Goal: Information Seeking & Learning: Learn about a topic

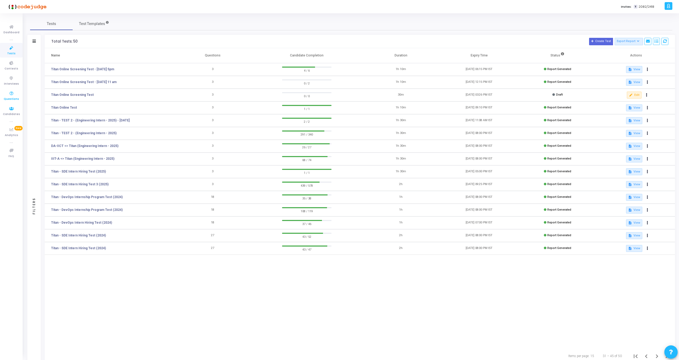
click at [11, 95] on icon at bounding box center [11, 93] width 11 height 7
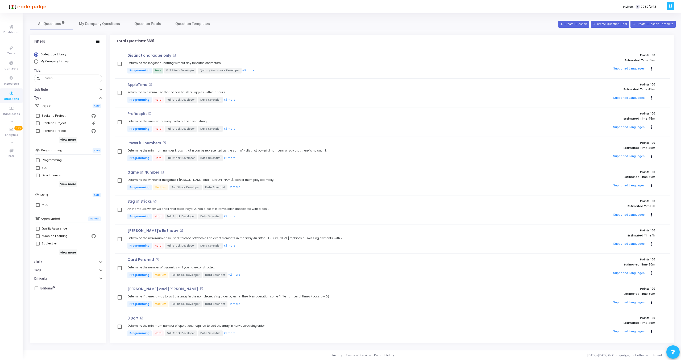
click at [39, 163] on label "Programming" at bounding box center [68, 160] width 64 height 6
click at [38, 162] on input "Programming" at bounding box center [38, 162] width 0 height 0
checkbox input "true"
click at [72, 182] on h6 "View more" at bounding box center [68, 184] width 18 height 6
click at [70, 139] on h6 "View more" at bounding box center [68, 140] width 18 height 6
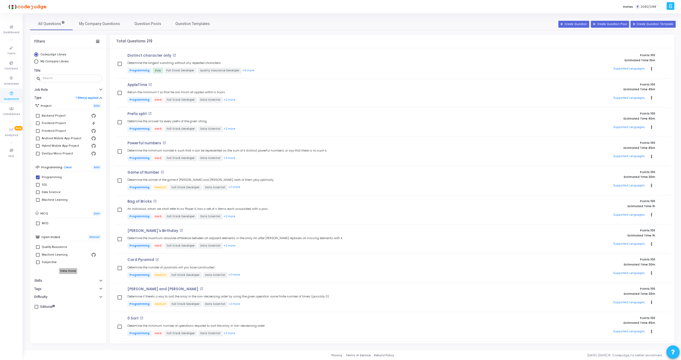
click at [74, 272] on h6 "View more" at bounding box center [68, 271] width 18 height 6
click at [49, 330] on button "Difficulty" at bounding box center [68, 328] width 76 height 8
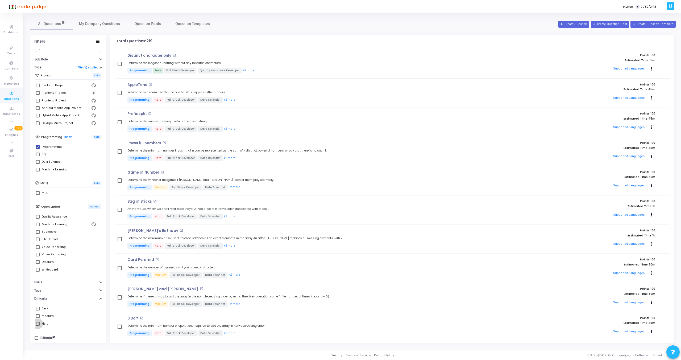
click at [38, 324] on span at bounding box center [38, 324] width 4 height 4
click at [38, 325] on input "Hard" at bounding box center [38, 325] width 0 height 0
checkbox input "true"
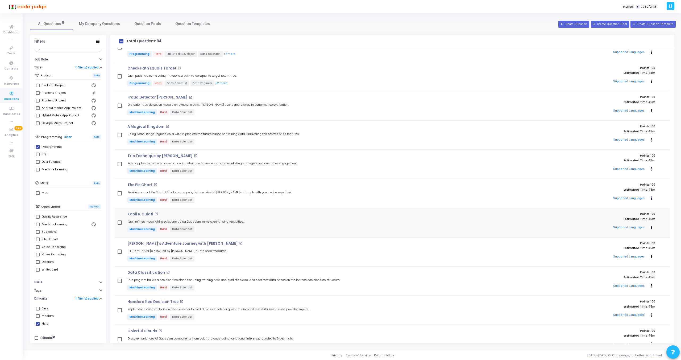
scroll to position [1746, 0]
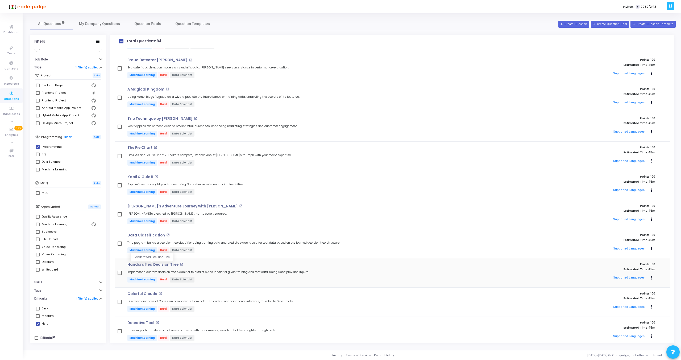
click at [150, 265] on p "Handcrafted Decision Tree" at bounding box center [152, 264] width 51 height 4
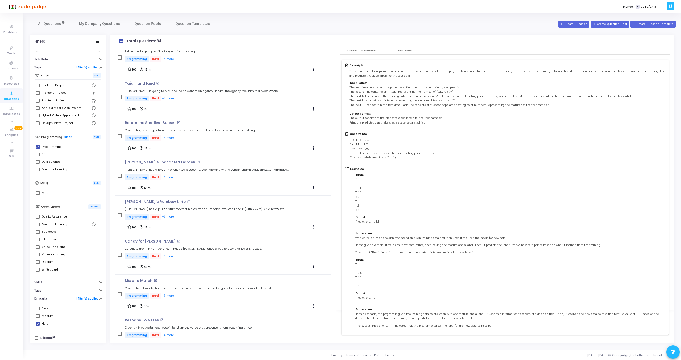
scroll to position [0, 0]
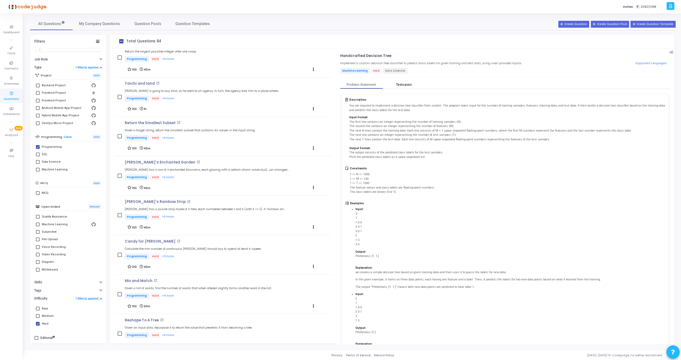
click at [397, 85] on div "Testcases" at bounding box center [404, 85] width 16 height 4
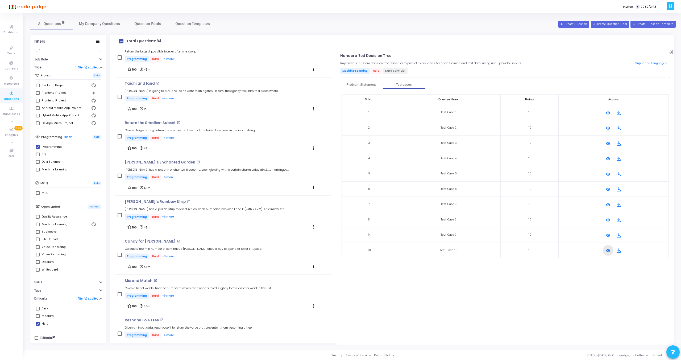
click at [607, 249] on mat-icon "remove_red_eye" at bounding box center [608, 250] width 6 height 6
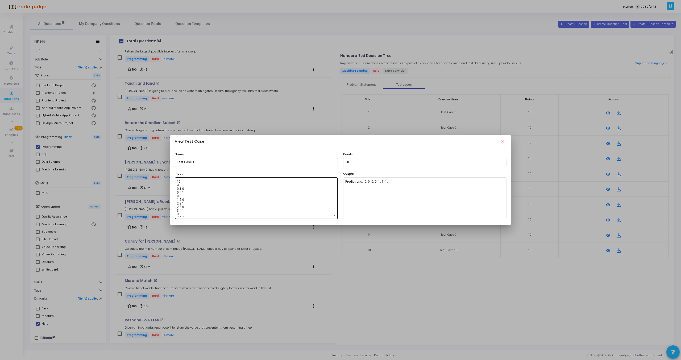
scroll to position [58, 0]
click at [503, 140] on mat-icon "close" at bounding box center [502, 142] width 6 height 6
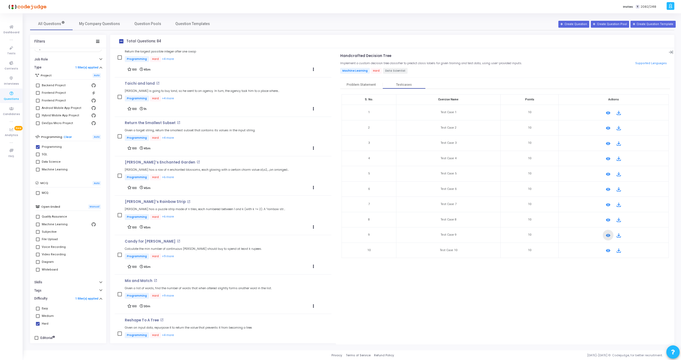
click at [609, 235] on mat-icon "remove_red_eye" at bounding box center [608, 235] width 6 height 6
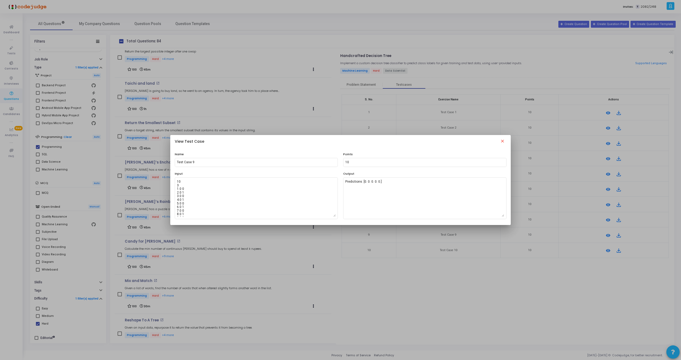
click at [503, 143] on mat-icon "close" at bounding box center [502, 142] width 6 height 6
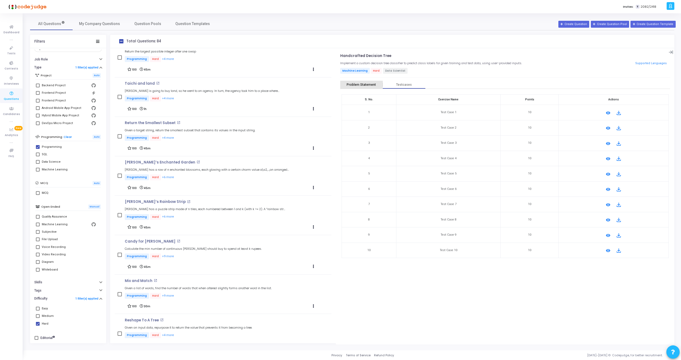
click at [363, 85] on div "Problem Statement" at bounding box center [361, 85] width 29 height 4
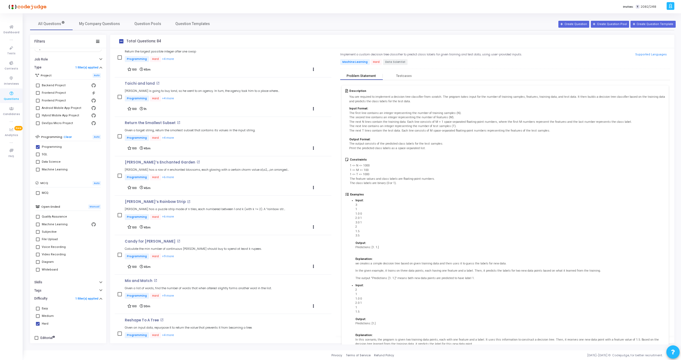
scroll to position [0, 0]
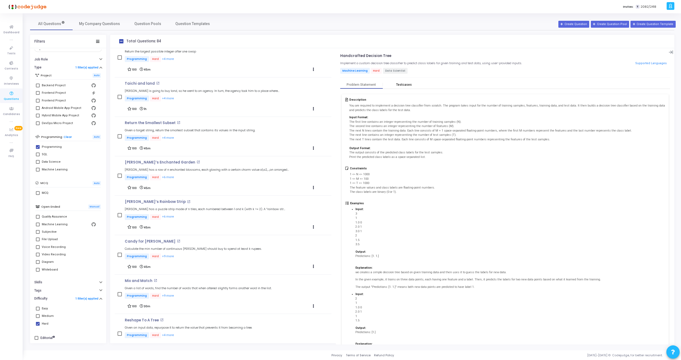
click at [406, 82] on div "Testcases" at bounding box center [404, 85] width 43 height 8
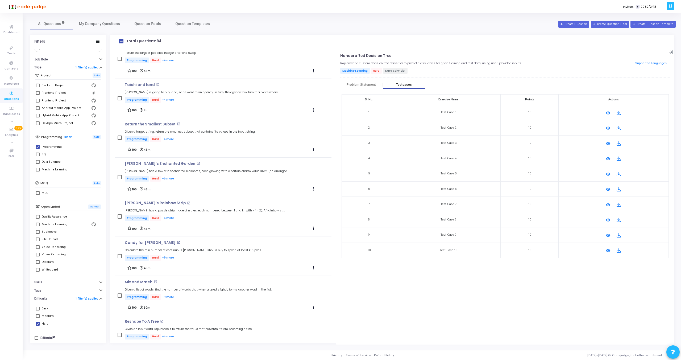
scroll to position [1742, 0]
click at [353, 80] on div "Handcrafted Decision Tree open_in_new Implement a custom decision tree classifi…" at bounding box center [505, 158] width 330 height 209
click at [356, 85] on div "Problem Statement" at bounding box center [361, 85] width 29 height 4
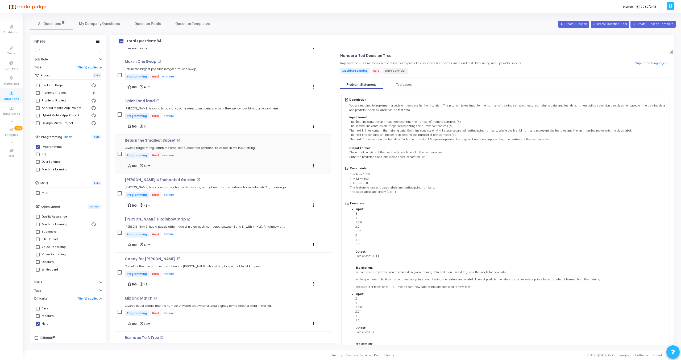
scroll to position [1725, 0]
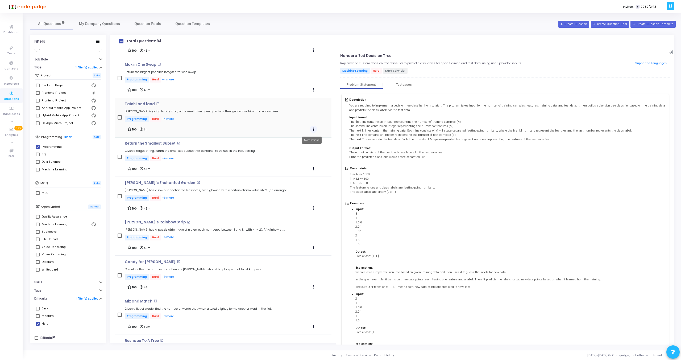
click at [312, 128] on button "Actions" at bounding box center [313, 129] width 7 height 7
click at [442, 163] on div "Description You are required to implement a decision tree classifier from scrat…" at bounding box center [505, 132] width 320 height 69
click at [403, 83] on div "Testcases" at bounding box center [404, 85] width 16 height 4
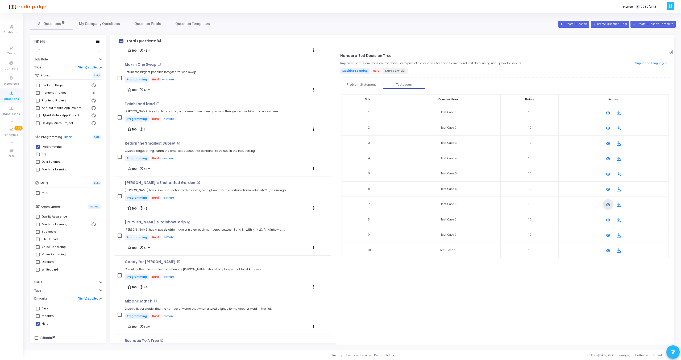
click at [605, 204] on mat-icon "remove_red_eye" at bounding box center [608, 204] width 6 height 6
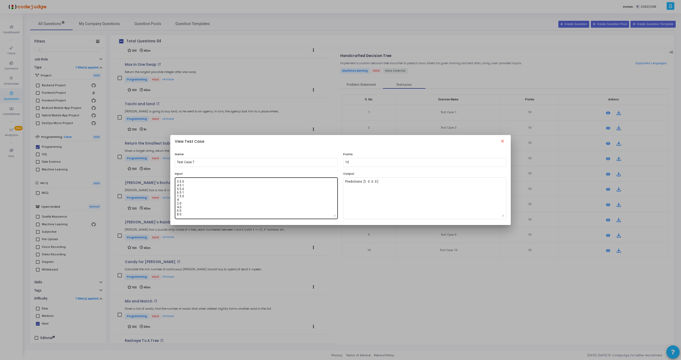
scroll to position [0, 0]
click at [503, 139] on mat-icon "close" at bounding box center [502, 142] width 6 height 6
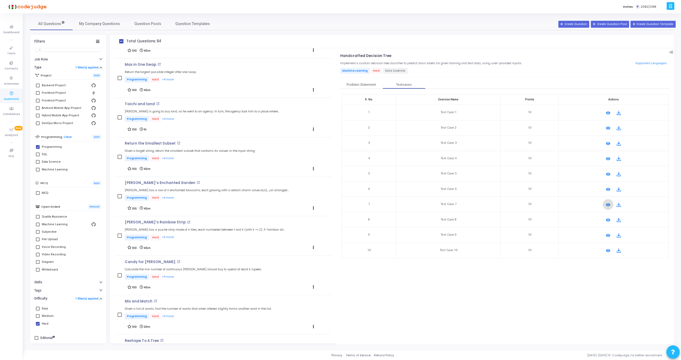
click at [608, 218] on mat-icon "remove_red_eye" at bounding box center [608, 220] width 6 height 6
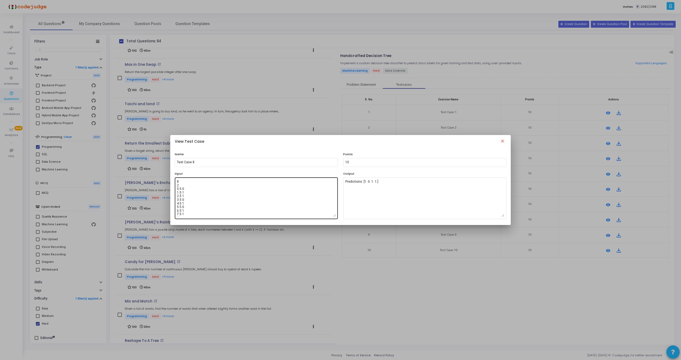
scroll to position [22, 0]
click at [501, 142] on mat-icon "close" at bounding box center [502, 142] width 6 height 6
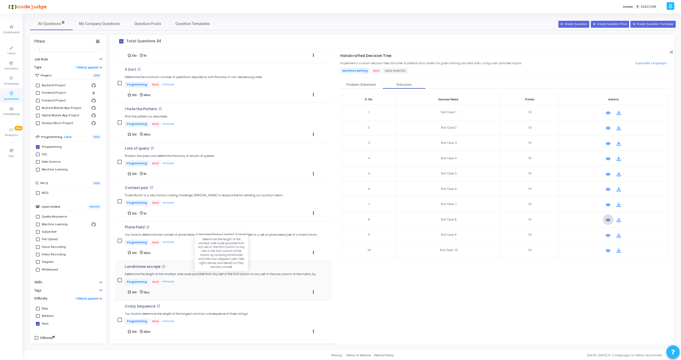
scroll to position [308, 0]
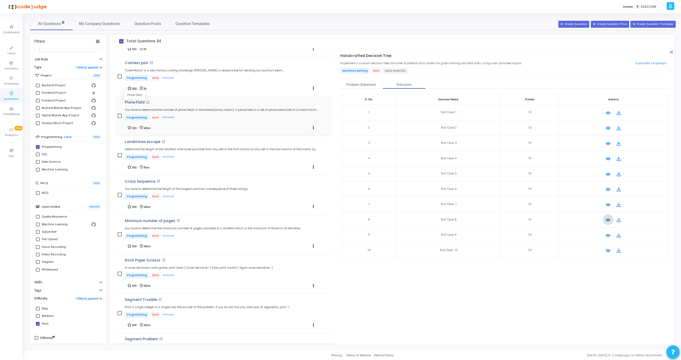
click at [136, 102] on p "Plane Field" at bounding box center [135, 102] width 20 height 4
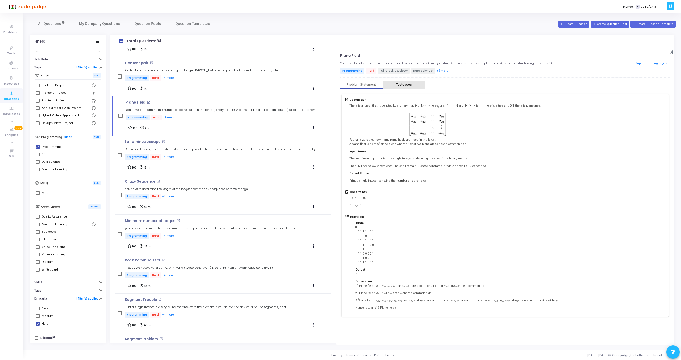
click at [408, 81] on div "Testcases" at bounding box center [404, 85] width 43 height 8
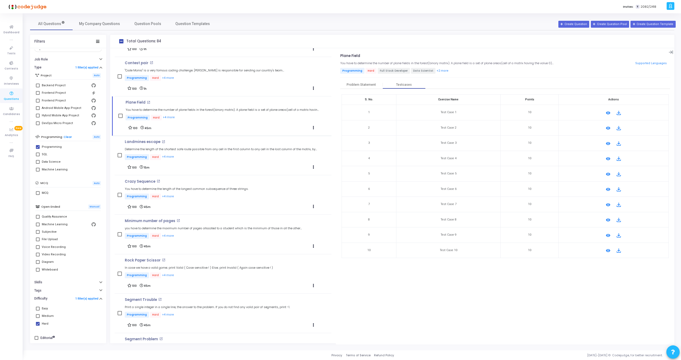
click at [607, 249] on mat-icon "remove_red_eye" at bounding box center [608, 250] width 6 height 6
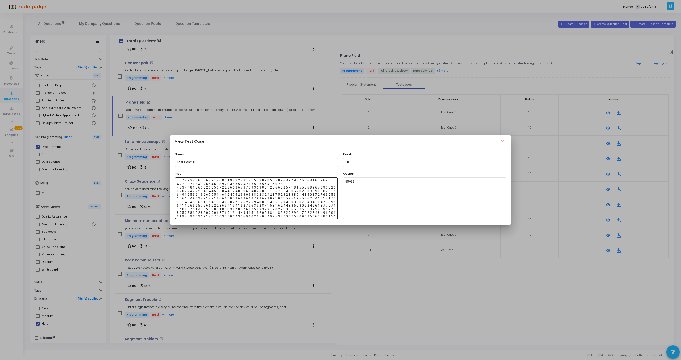
scroll to position [401, 0]
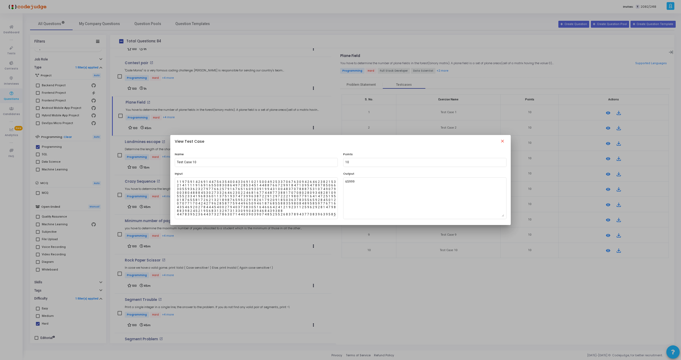
click at [504, 141] on mat-icon "close" at bounding box center [502, 142] width 6 height 6
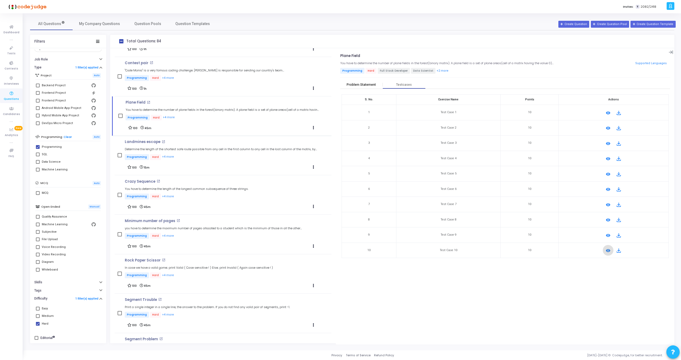
click at [357, 86] on div "Problem Statement" at bounding box center [361, 85] width 29 height 4
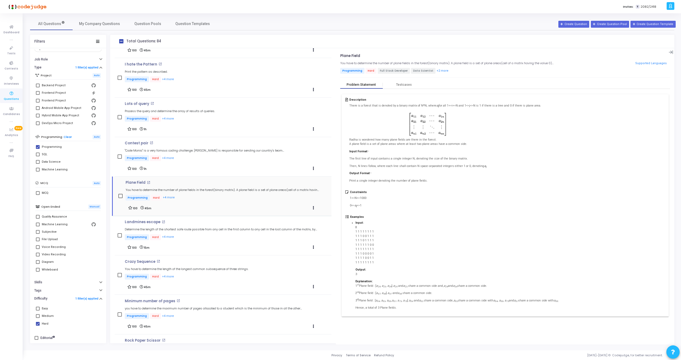
scroll to position [230, 0]
click at [200, 267] on h5 "You have to determine the length of the longest common subsequence of three str…" at bounding box center [187, 266] width 124 height 3
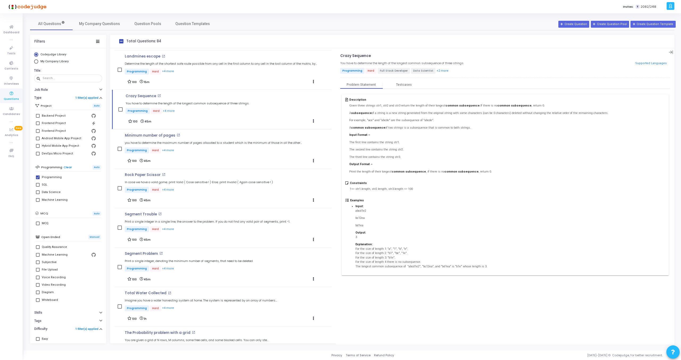
scroll to position [393, 0]
